Goal: Task Accomplishment & Management: Use online tool/utility

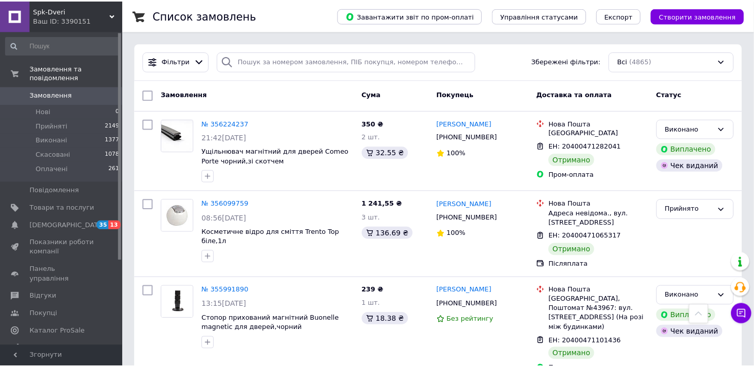
scroll to position [1164, 0]
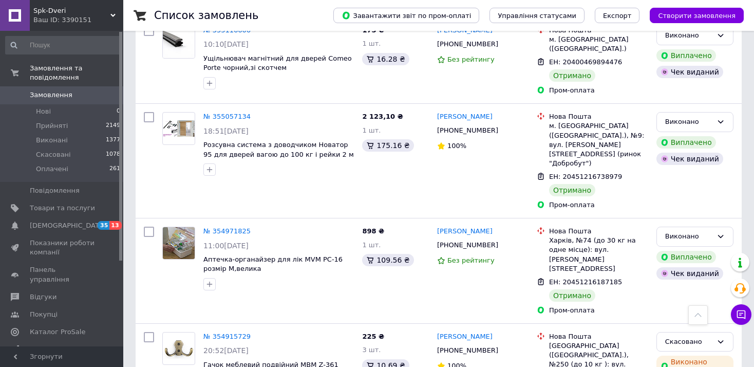
click at [80, 18] on div "Ваш ID: 3390151" at bounding box center [78, 19] width 90 height 9
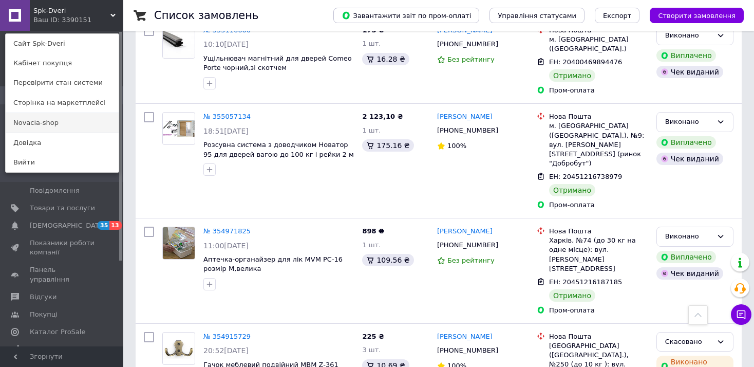
click at [46, 123] on link "Novacia-shop" at bounding box center [62, 123] width 113 height 20
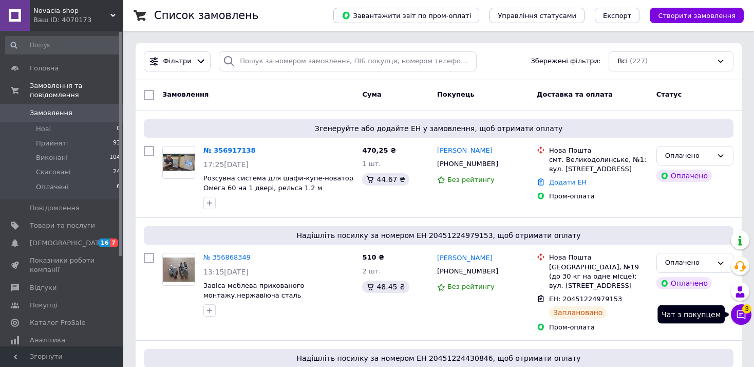
click at [742, 317] on icon at bounding box center [741, 314] width 9 height 9
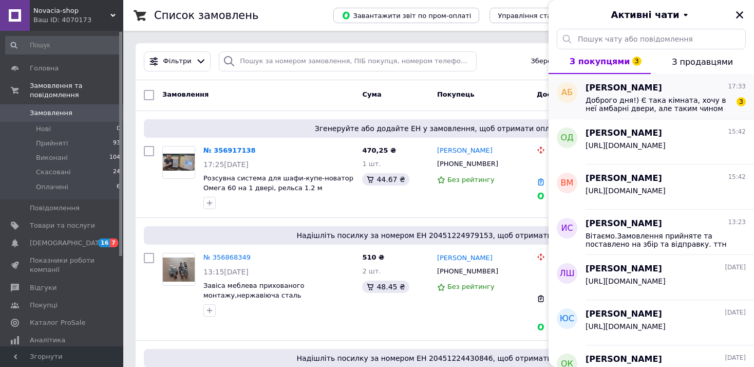
click at [647, 105] on span "Доброго дня!) Є така кімната, хочу в неї амбарні двери, але таким чином щоб два…" at bounding box center [658, 104] width 146 height 16
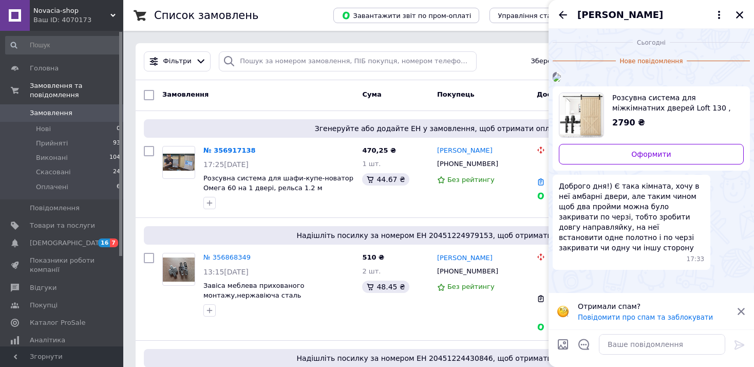
click at [561, 82] on img at bounding box center [557, 77] width 8 height 8
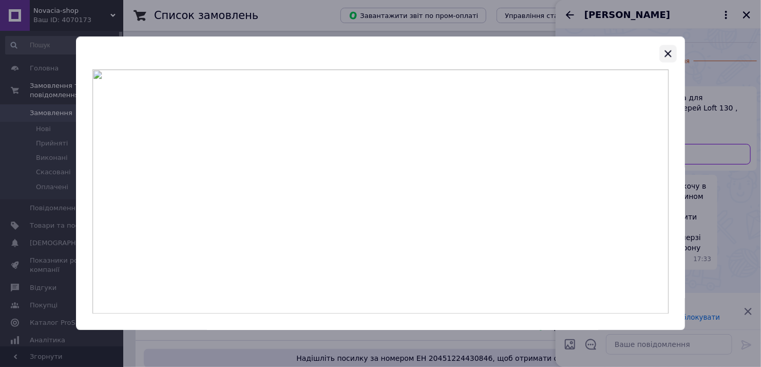
click at [659, 51] on button "button" at bounding box center [667, 53] width 17 height 17
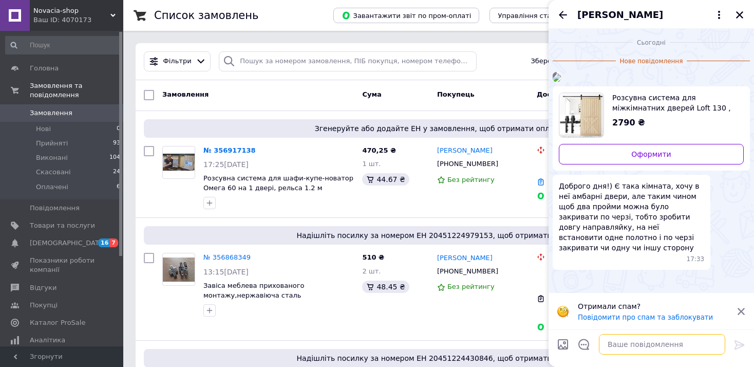
click at [630, 345] on textarea at bounding box center [662, 344] width 126 height 21
type textarea "Доброго, э таке"
click at [80, 13] on span "Novacia-shop" at bounding box center [71, 10] width 77 height 9
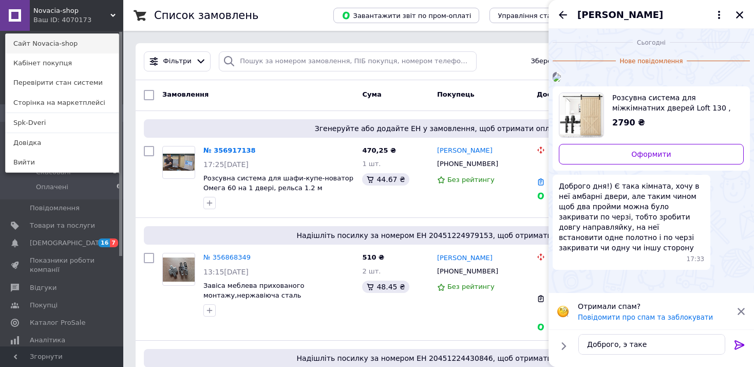
click at [69, 44] on link "Сайт Novacia-shop" at bounding box center [62, 44] width 113 height 20
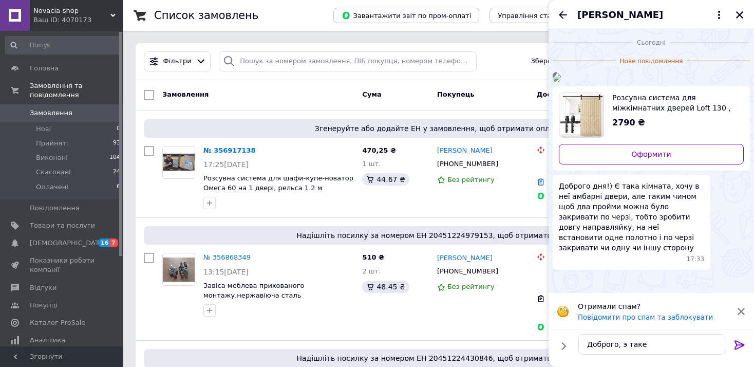
drag, startPoint x: 743, startPoint y: 346, endPoint x: 565, endPoint y: 248, distance: 203.0
click at [743, 346] on icon at bounding box center [739, 344] width 12 height 12
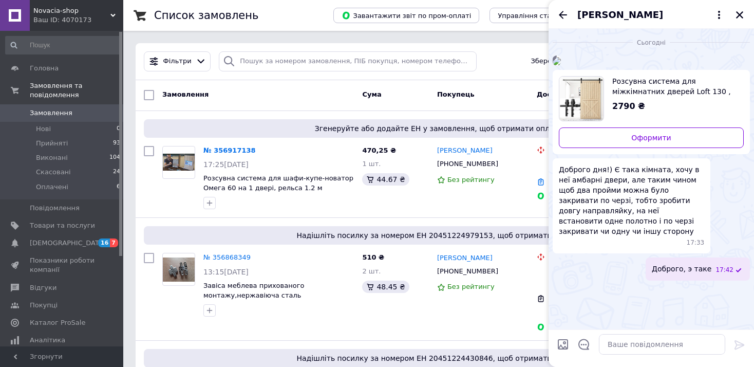
scroll to position [29, 0]
paste textarea "https://novacia-shop.com.ua/ua/p2502535166-razdvizhnaya-sistema-stile.html"
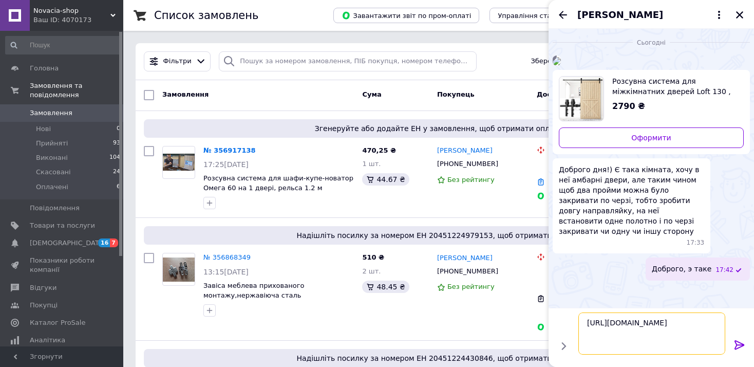
type textarea "https://novacia-shop.com.ua/ua/p2502535166-razdvizhnaya-sistema-stile.html"
click at [736, 342] on icon at bounding box center [739, 344] width 12 height 12
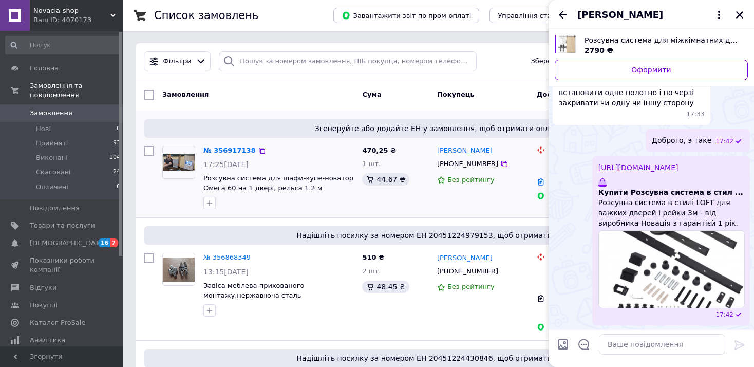
scroll to position [187, 0]
click at [82, 221] on span "Товари та послуги" at bounding box center [62, 225] width 65 height 9
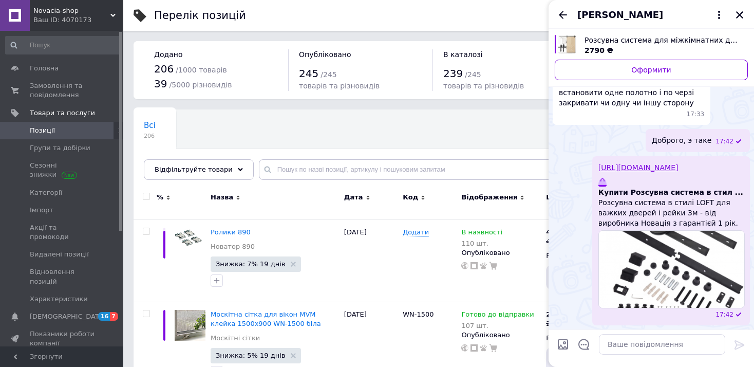
drag, startPoint x: 741, startPoint y: 14, endPoint x: 404, endPoint y: 117, distance: 351.7
click at [740, 15] on icon "Закрити" at bounding box center [739, 14] width 9 height 9
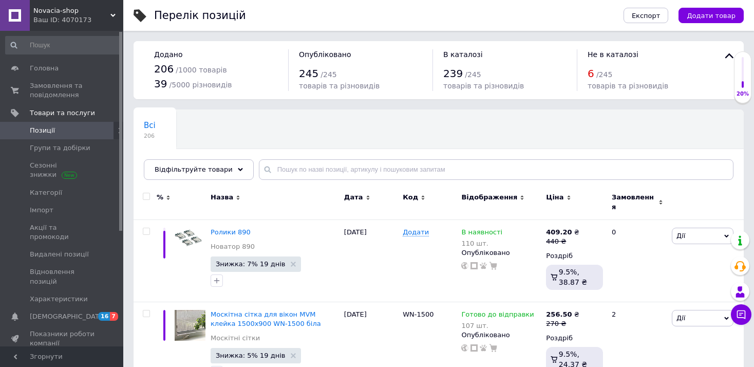
click at [262, 173] on icon at bounding box center [267, 169] width 10 height 10
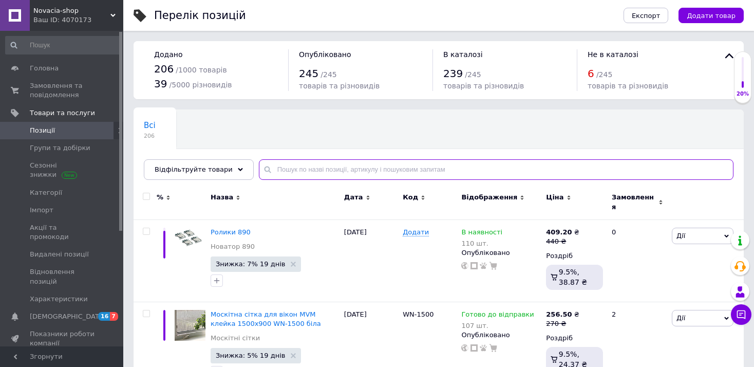
click at [275, 174] on input "text" at bounding box center [496, 169] width 475 height 21
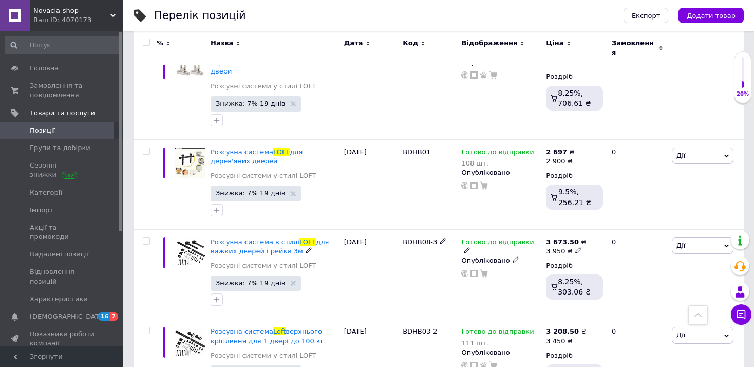
scroll to position [1574, 0]
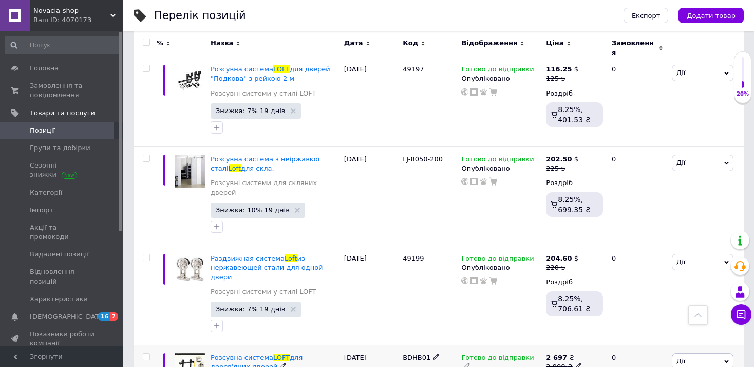
type input "loft"
click at [688, 353] on span "Дії" at bounding box center [703, 361] width 62 height 16
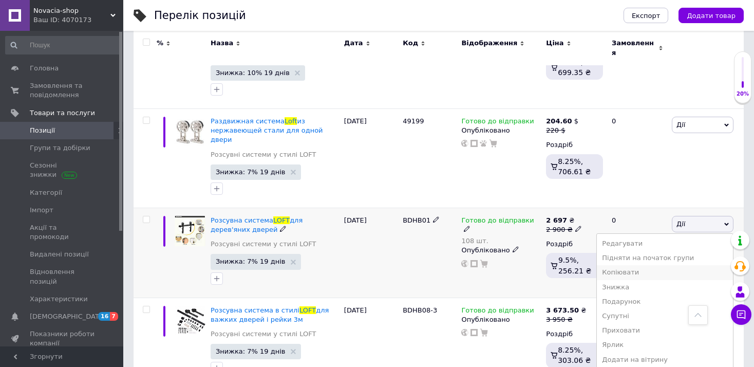
click at [650, 265] on li "Копіювати" at bounding box center [665, 272] width 136 height 14
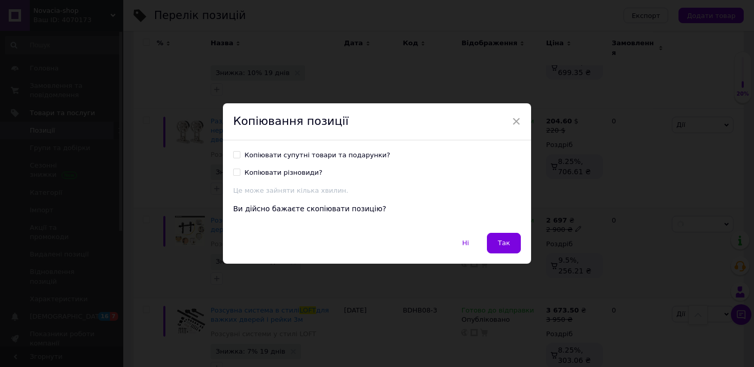
scroll to position [1669, 0]
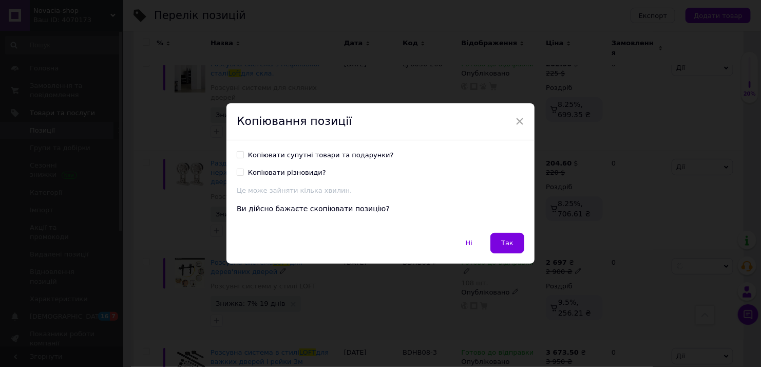
click at [340, 153] on div "Копіювати супутні товари та подарунки?" at bounding box center [321, 154] width 146 height 9
click at [243, 153] on input "Копіювати супутні товари та подарунки?" at bounding box center [240, 154] width 7 height 7
checkbox input "true"
click at [308, 173] on div "Копіювати різновиди?" at bounding box center [287, 172] width 78 height 9
click at [243, 173] on input "Копіювати різновиди?" at bounding box center [240, 171] width 7 height 7
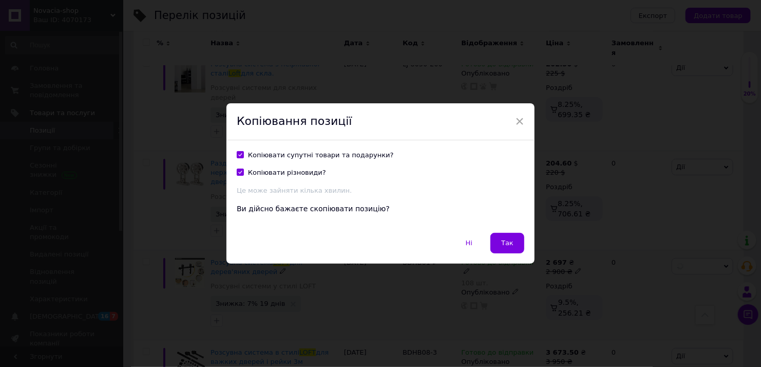
click at [308, 173] on div "Копіювати різновиди?" at bounding box center [287, 172] width 78 height 9
click at [243, 173] on input "Копіювати різновиди?" at bounding box center [240, 171] width 7 height 7
checkbox input "false"
click at [509, 240] on span "Так" at bounding box center [507, 243] width 12 height 8
